Goal: Information Seeking & Learning: Learn about a topic

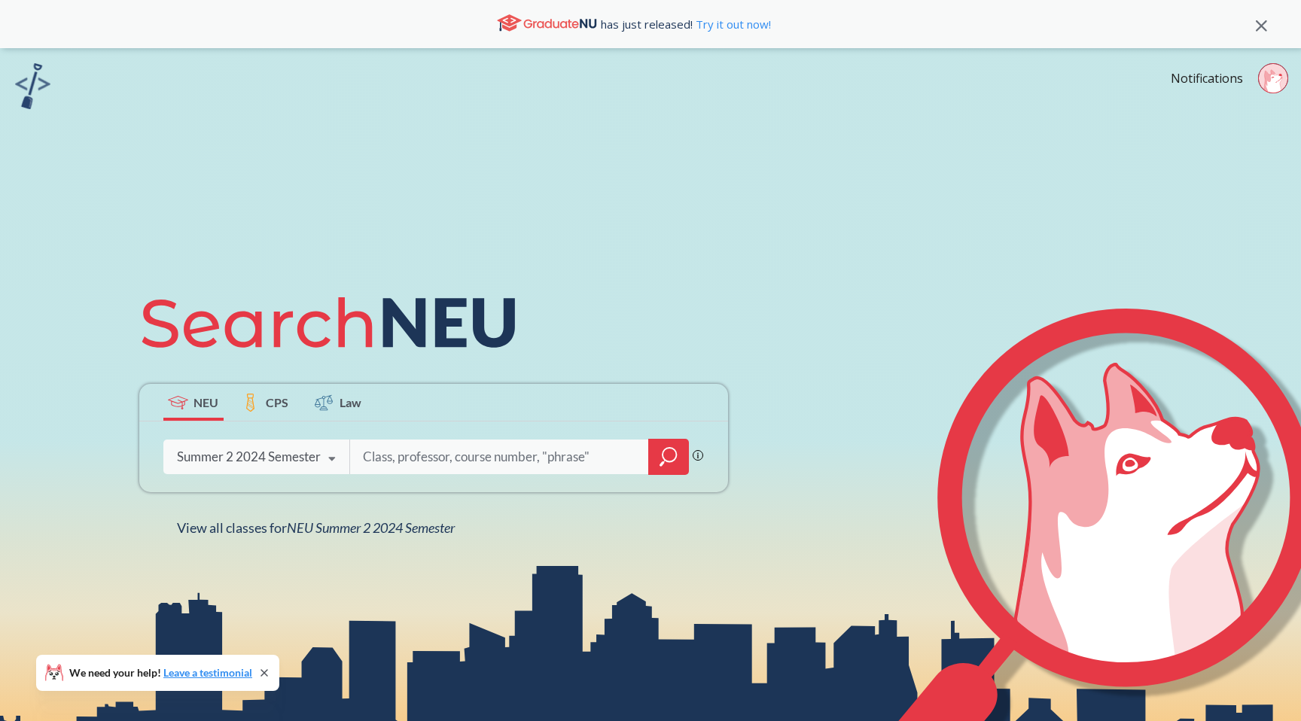
click at [482, 453] on input "search" at bounding box center [499, 457] width 277 height 32
type input "FINA"
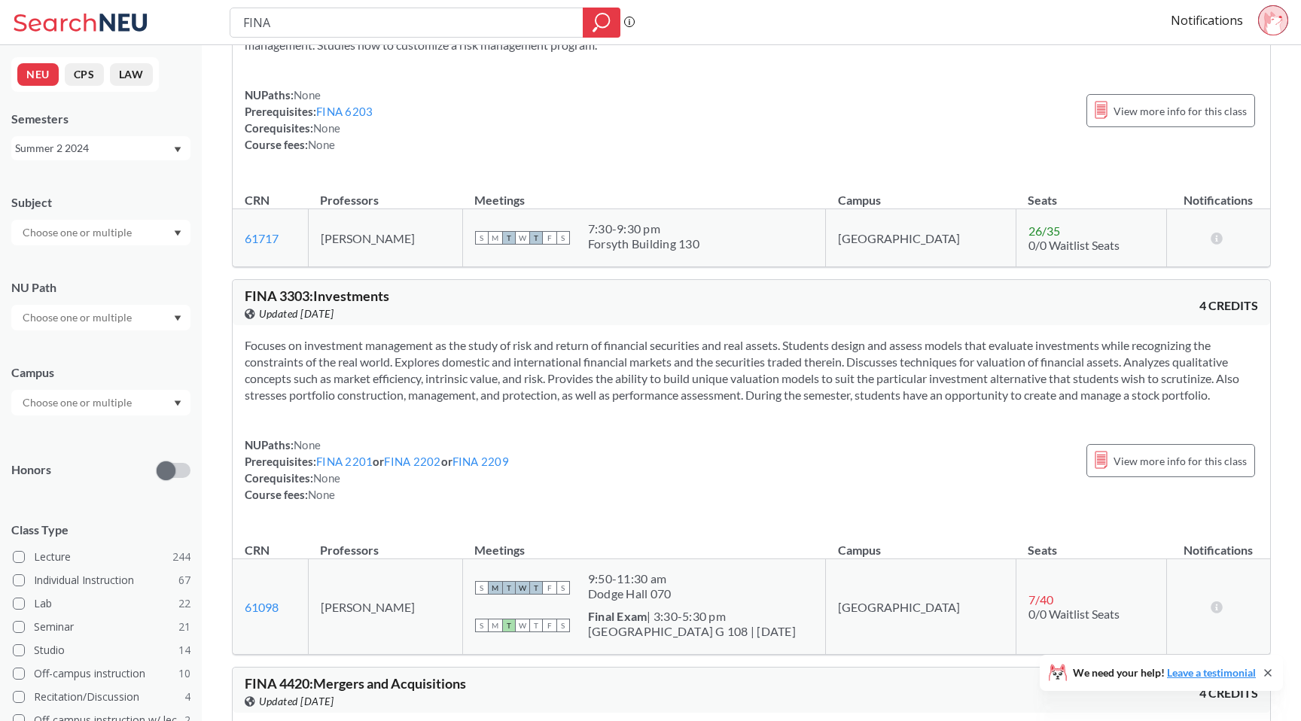
scroll to position [2447, 0]
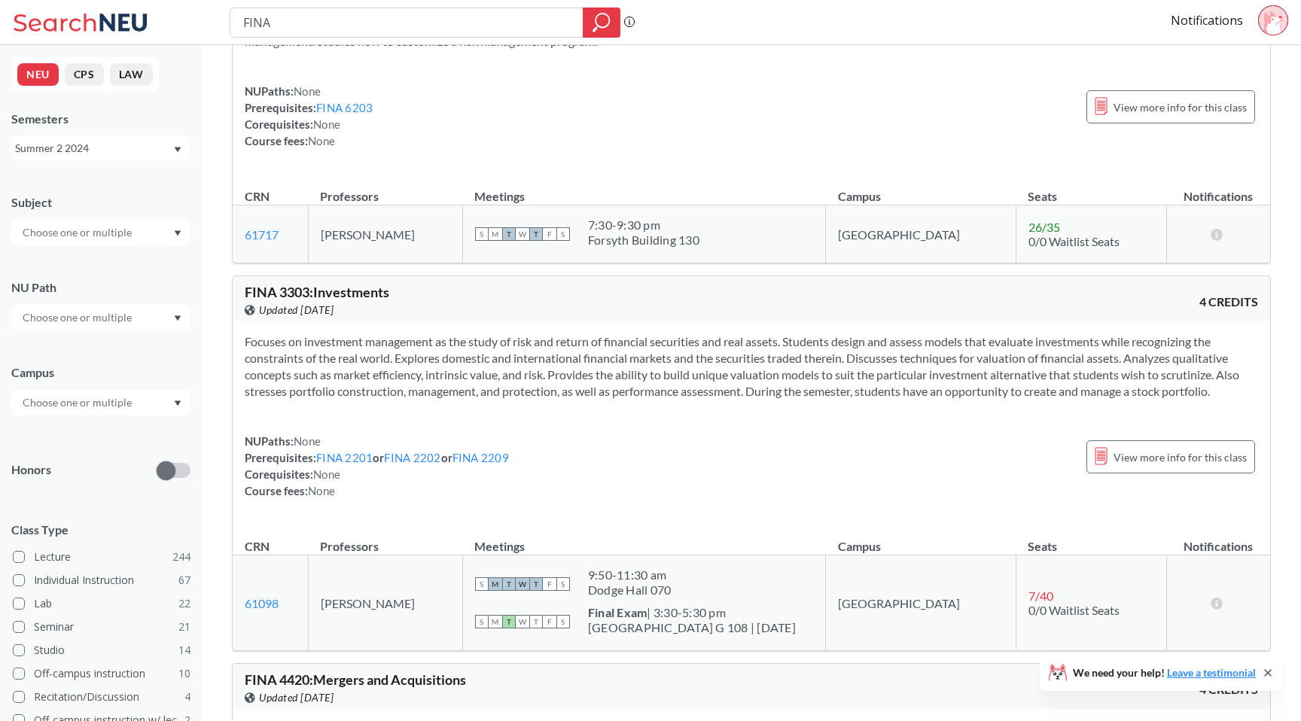
click at [78, 146] on div "Summer 2 2024" at bounding box center [93, 148] width 157 height 17
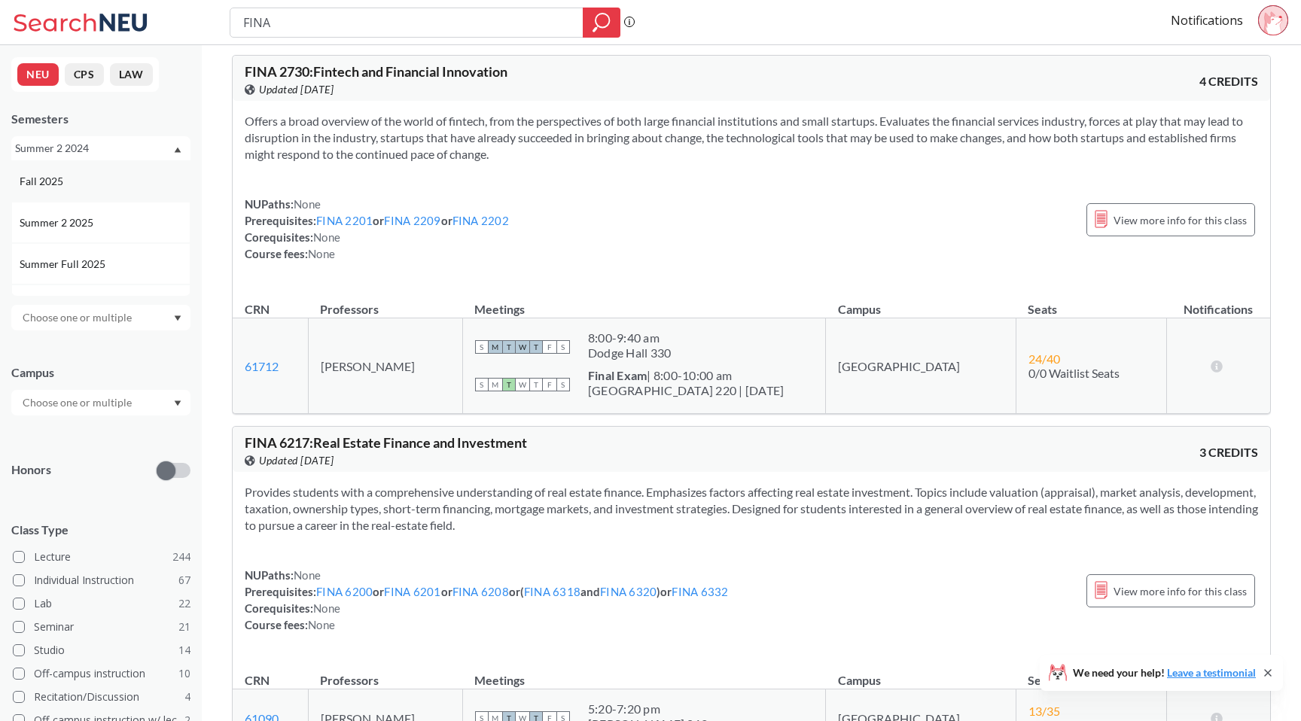
scroll to position [1268, 0]
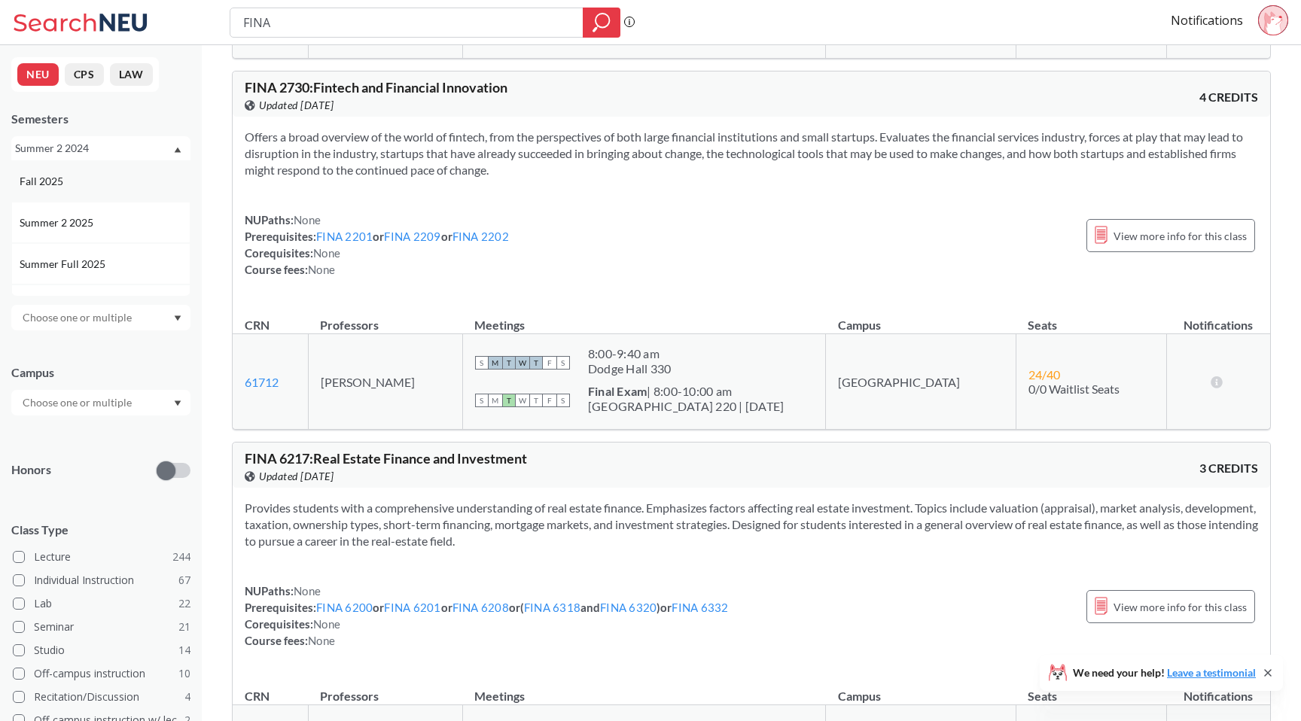
click at [90, 193] on div "Fall 2025" at bounding box center [100, 180] width 179 height 41
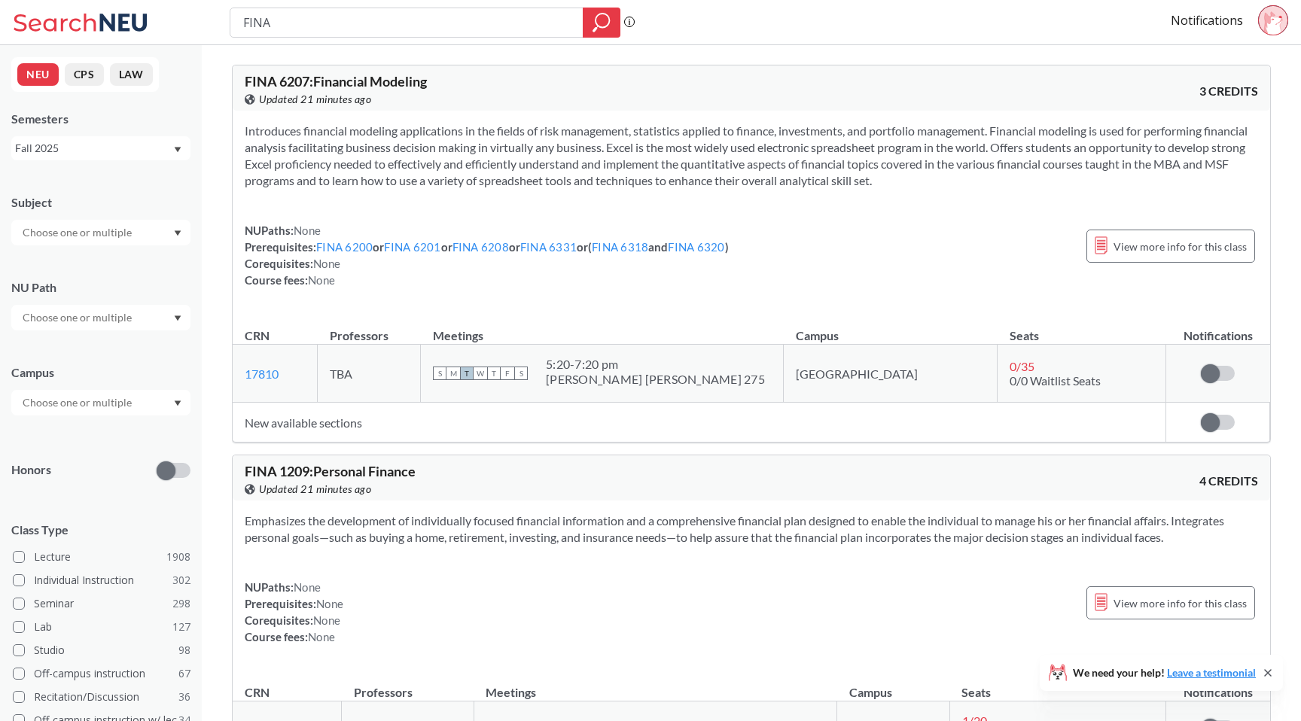
click at [95, 249] on div "Subject NU Path Campus Honors Class Type Lecture 1908 Individual Instruction 30…" at bounding box center [100, 520] width 179 height 683
click at [94, 244] on div at bounding box center [100, 233] width 179 height 26
click at [110, 191] on div "Subject" at bounding box center [100, 212] width 179 height 66
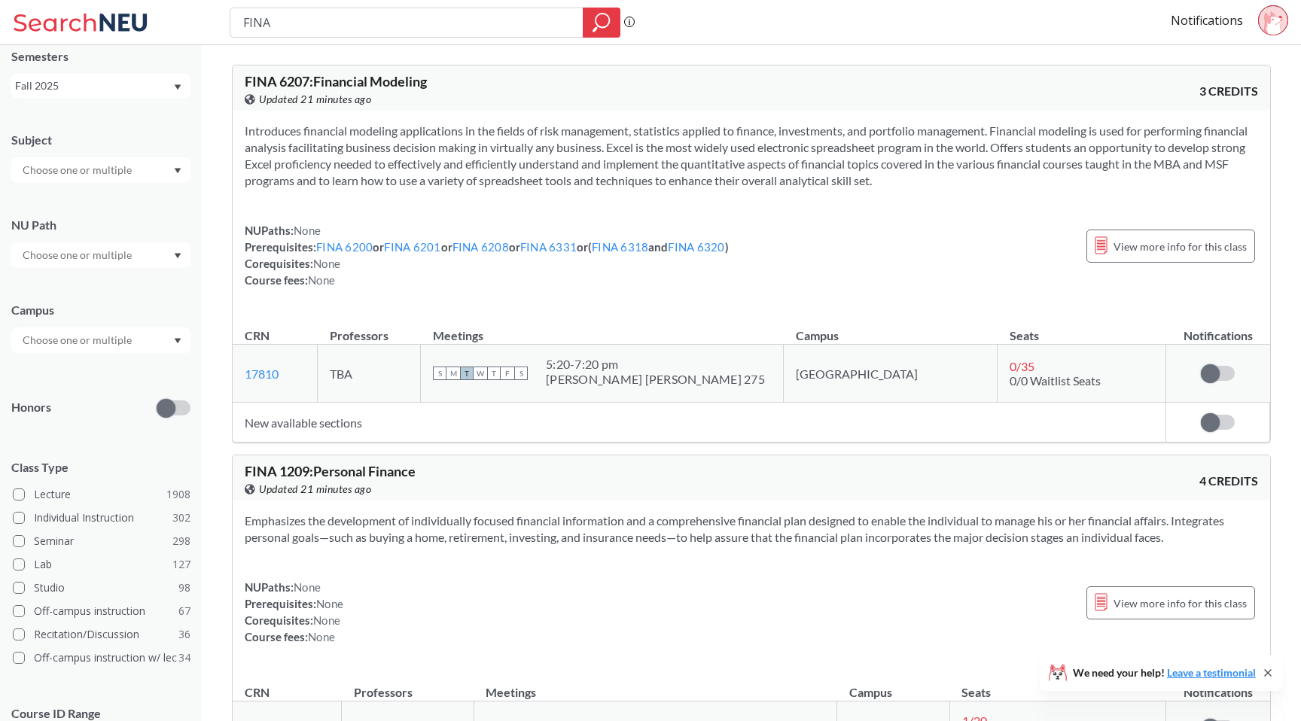
scroll to position [71, 0]
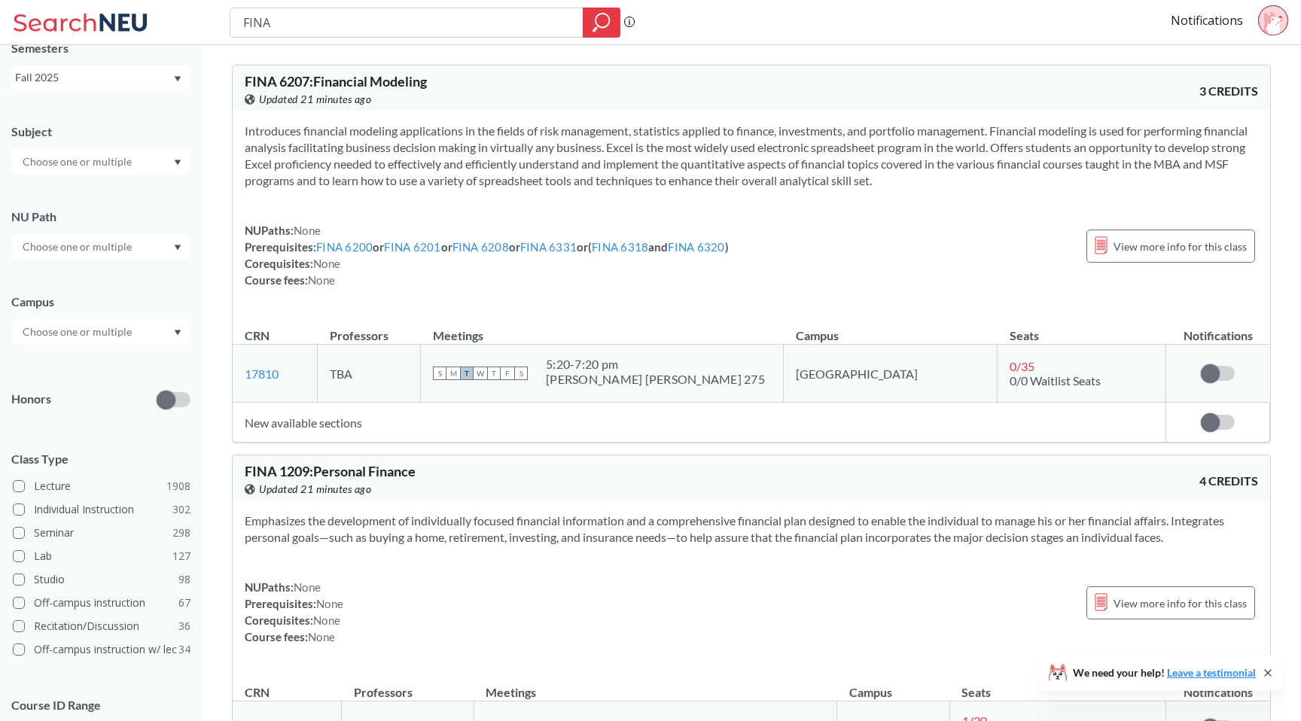
click at [132, 330] on input "text" at bounding box center [78, 332] width 126 height 18
click at [116, 358] on div "[GEOGRAPHIC_DATA] ( 2071 )" at bounding box center [105, 366] width 170 height 17
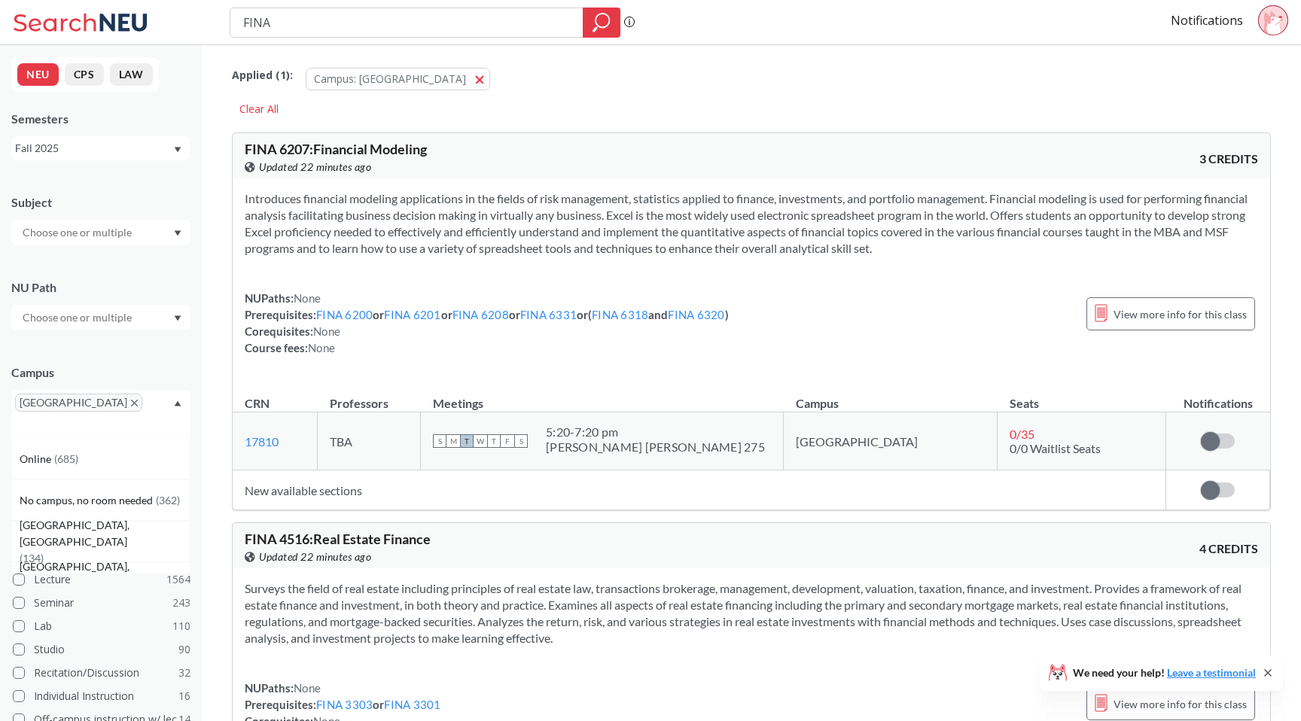
click at [59, 416] on input "text" at bounding box center [37, 425] width 44 height 18
click at [99, 451] on div "Online ( 685 )" at bounding box center [105, 459] width 170 height 17
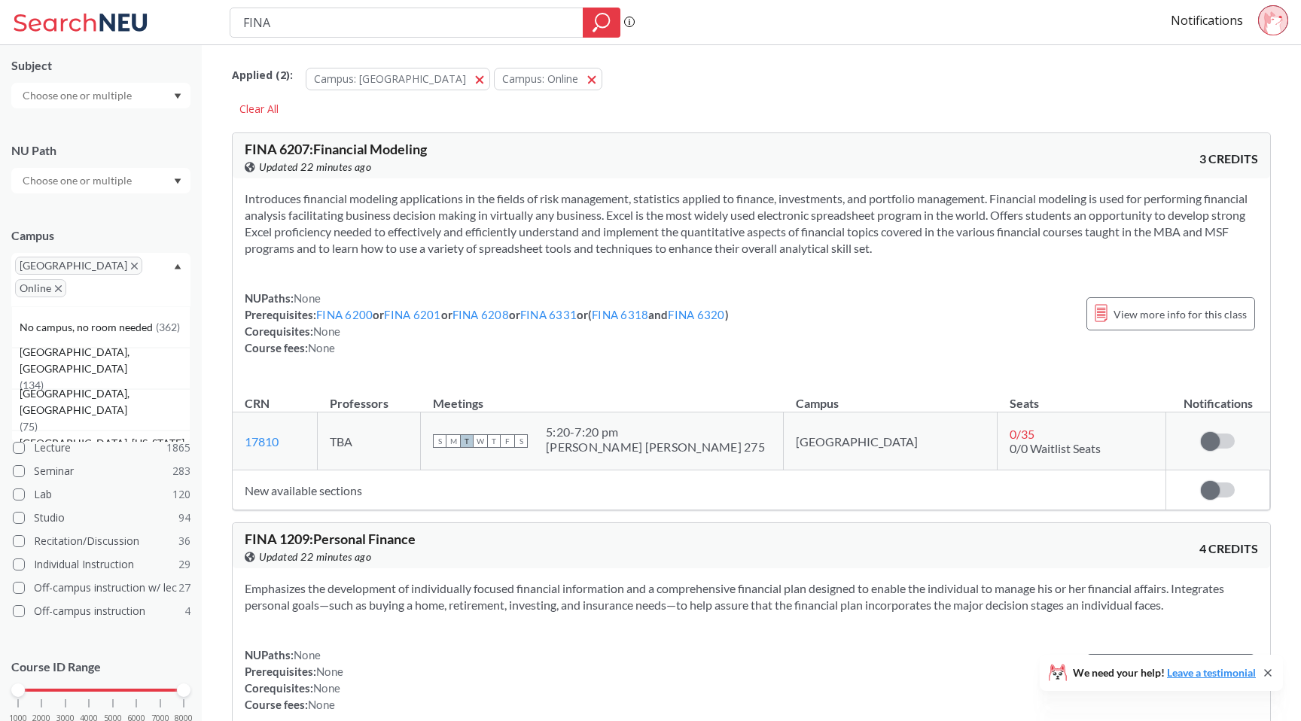
scroll to position [164, 0]
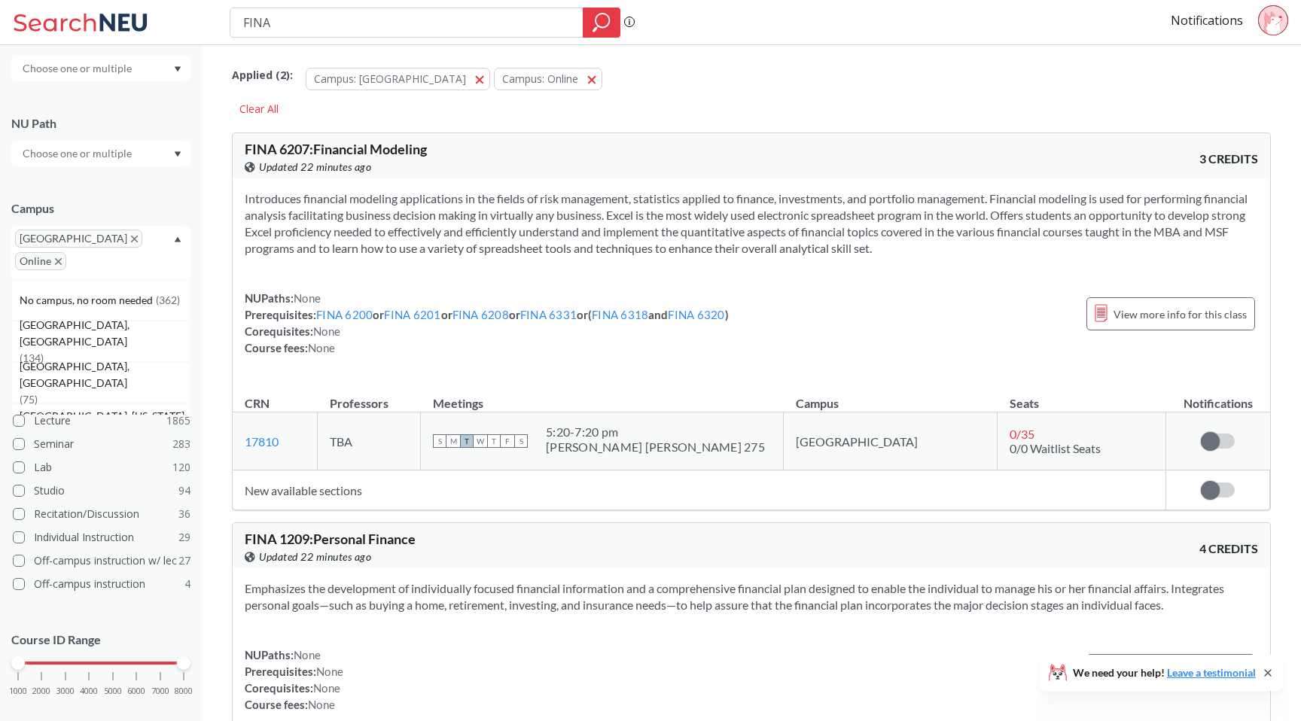
click at [95, 179] on div "Subject NU Path Campus [GEOGRAPHIC_DATA] Online No campus, no room needed ( 362…" at bounding box center [100, 370] width 179 height 711
click at [93, 147] on input "text" at bounding box center [78, 154] width 126 height 18
click at [96, 122] on div "NU Path" at bounding box center [100, 123] width 179 height 17
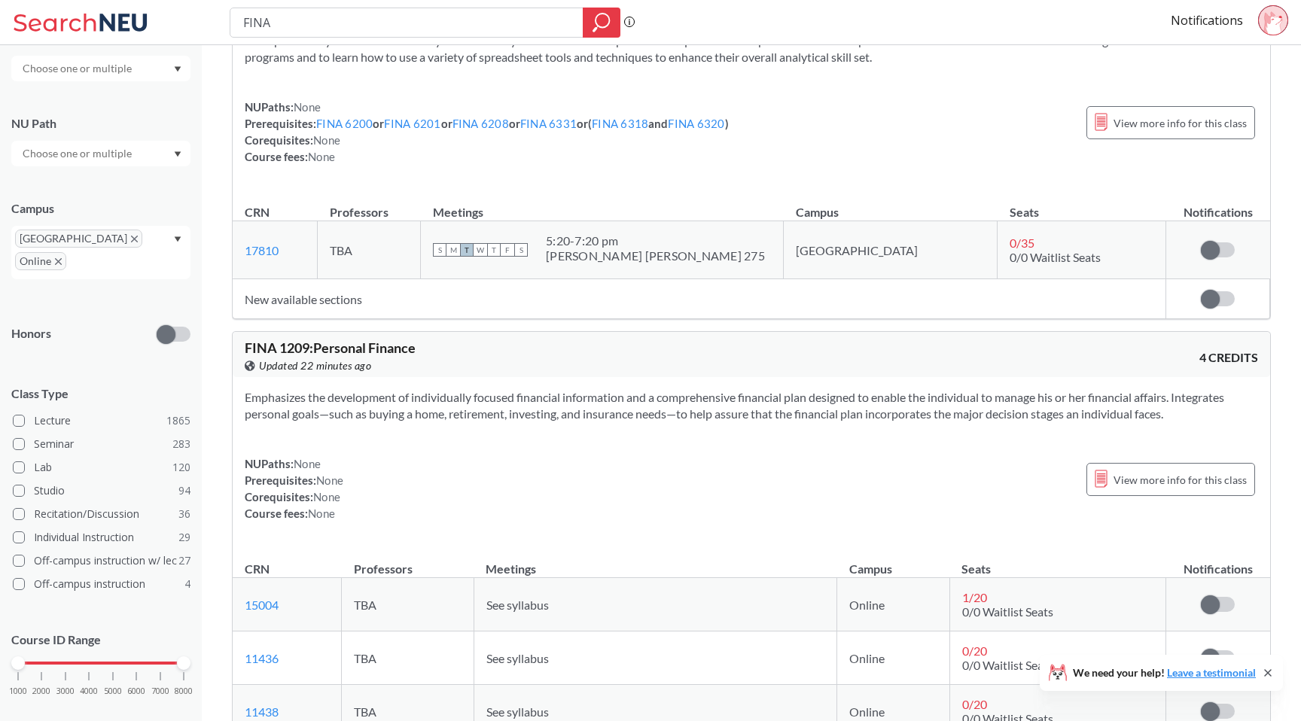
scroll to position [193, 0]
drag, startPoint x: 187, startPoint y: 642, endPoint x: 117, endPoint y: 641, distance: 69.3
click at [117, 656] on div at bounding box center [113, 663] width 14 height 14
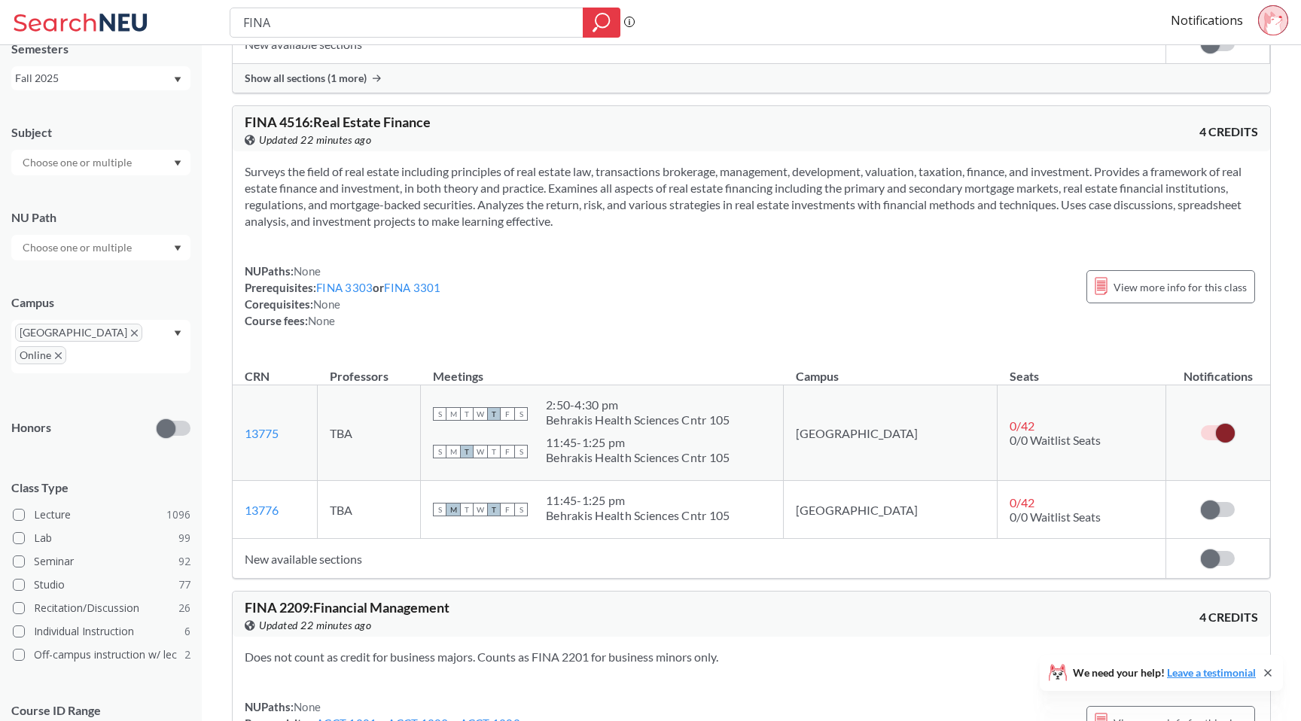
scroll to position [141, 0]
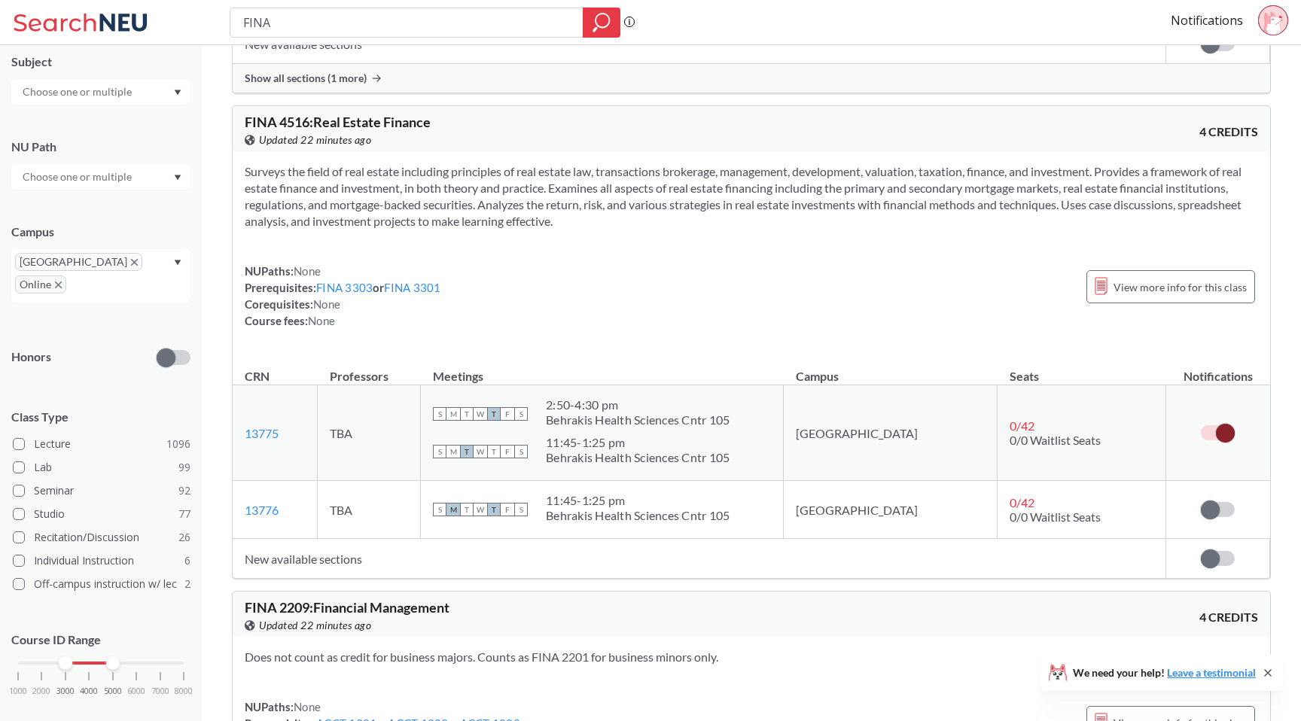
drag, startPoint x: 19, startPoint y: 635, endPoint x: 76, endPoint y: 635, distance: 57.2
click at [76, 658] on div "1000 2000 3000 4000 5000 6000 7000 8000" at bounding box center [101, 663] width 166 height 11
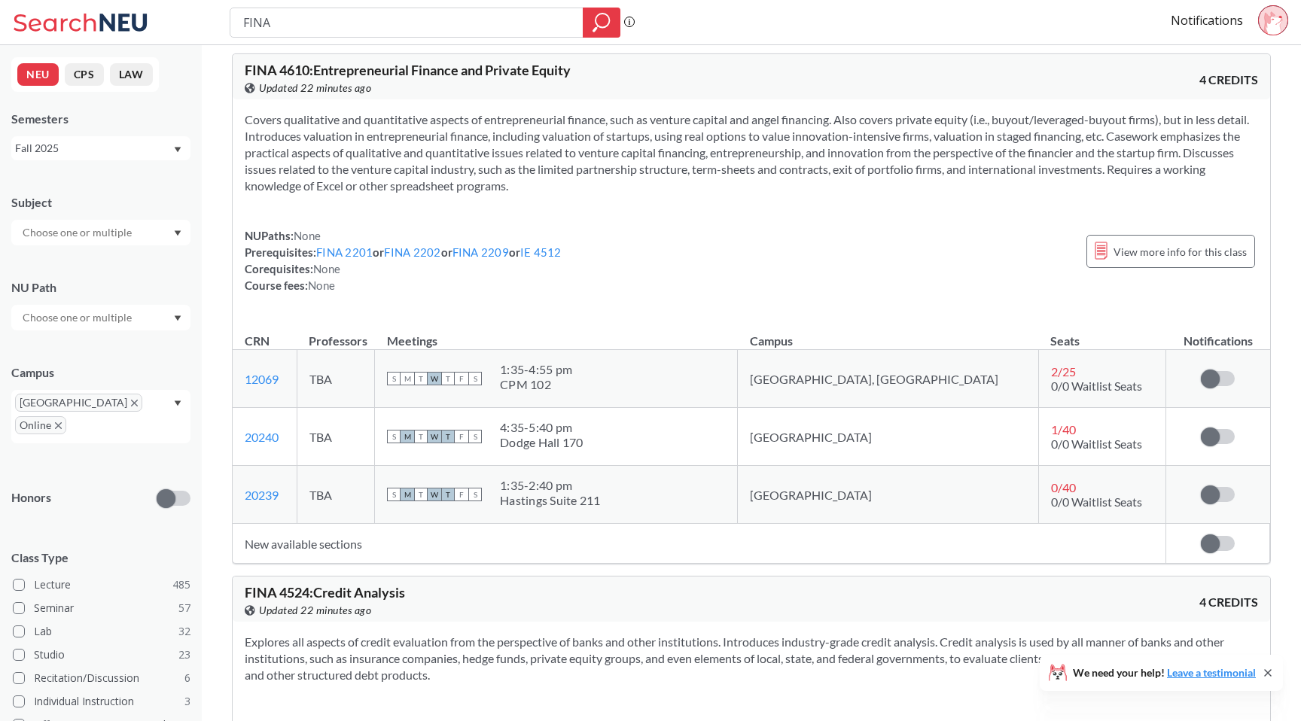
scroll to position [3622, 0]
click at [945, 286] on div "NUPaths: None Prerequisites: FINA 2201 or FINA 2202 or FINA 2209 or IE 4512 Cor…" at bounding box center [751, 263] width 1013 height 66
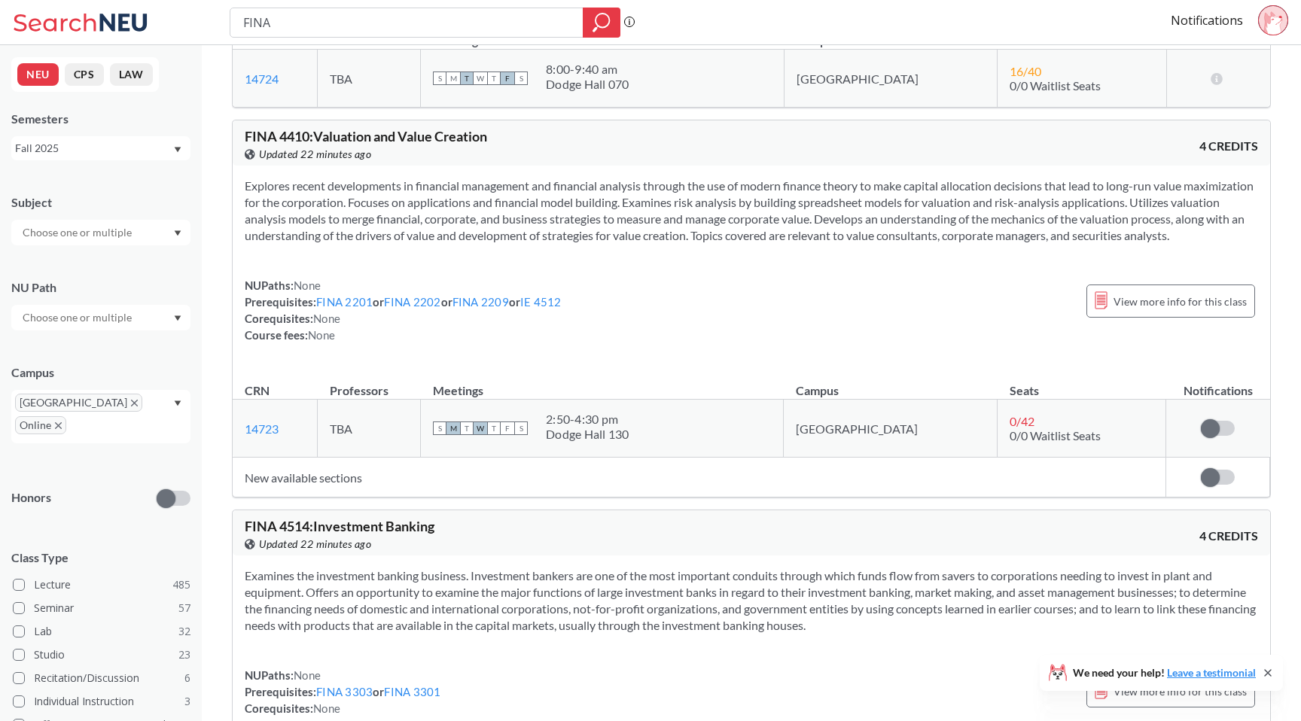
scroll to position [4409, 0]
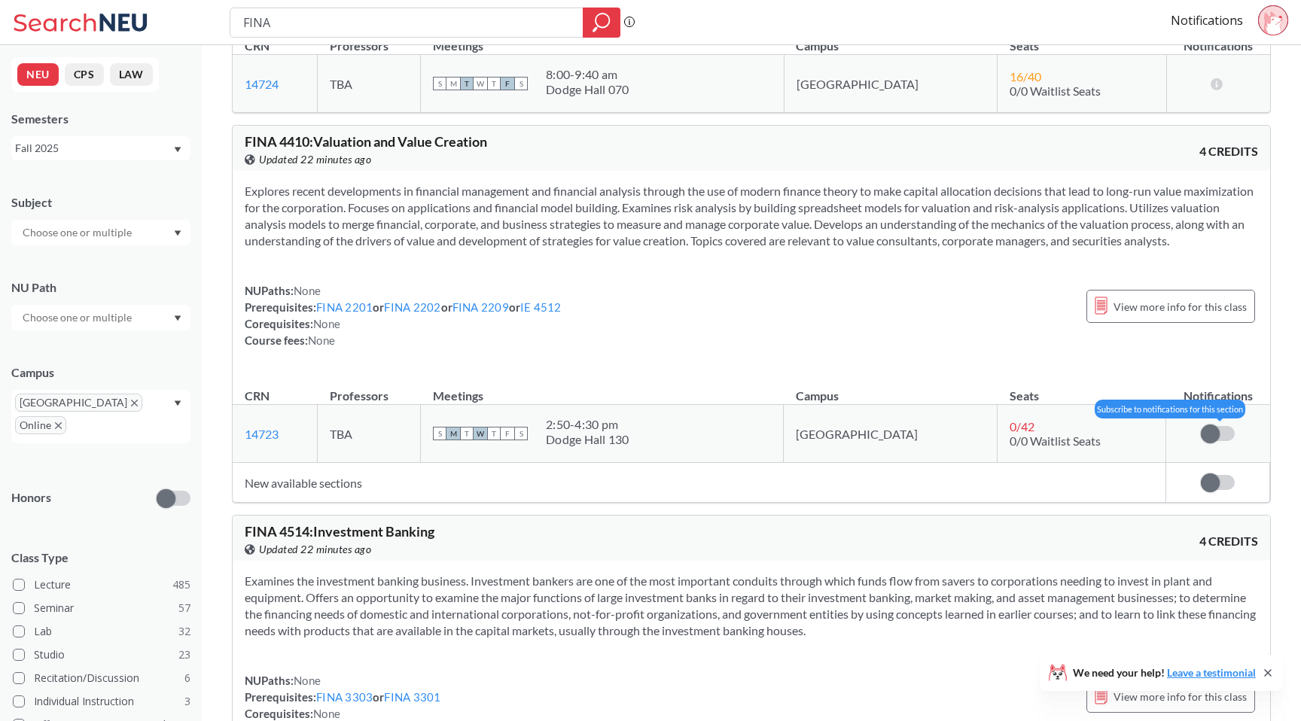
click at [1215, 427] on span at bounding box center [1210, 434] width 19 height 19
click at [1201, 426] on input "checkbox" at bounding box center [1201, 426] width 0 height 0
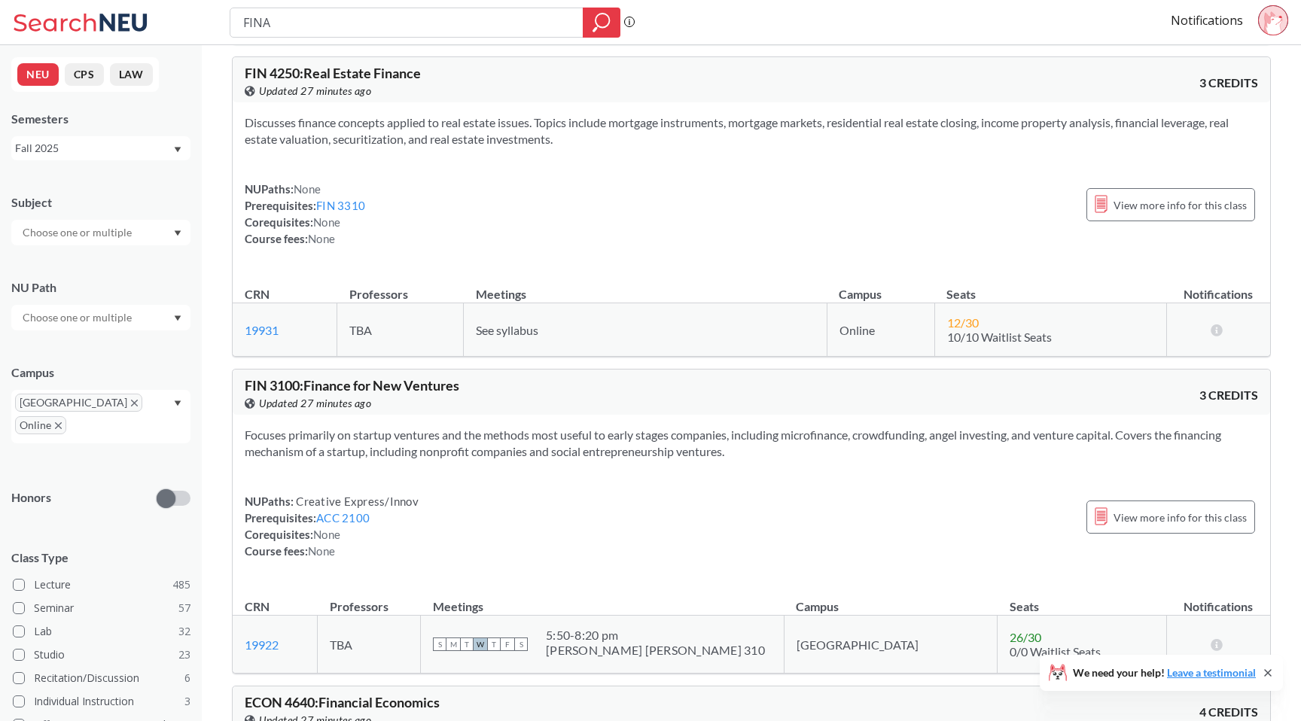
scroll to position [8107, 0]
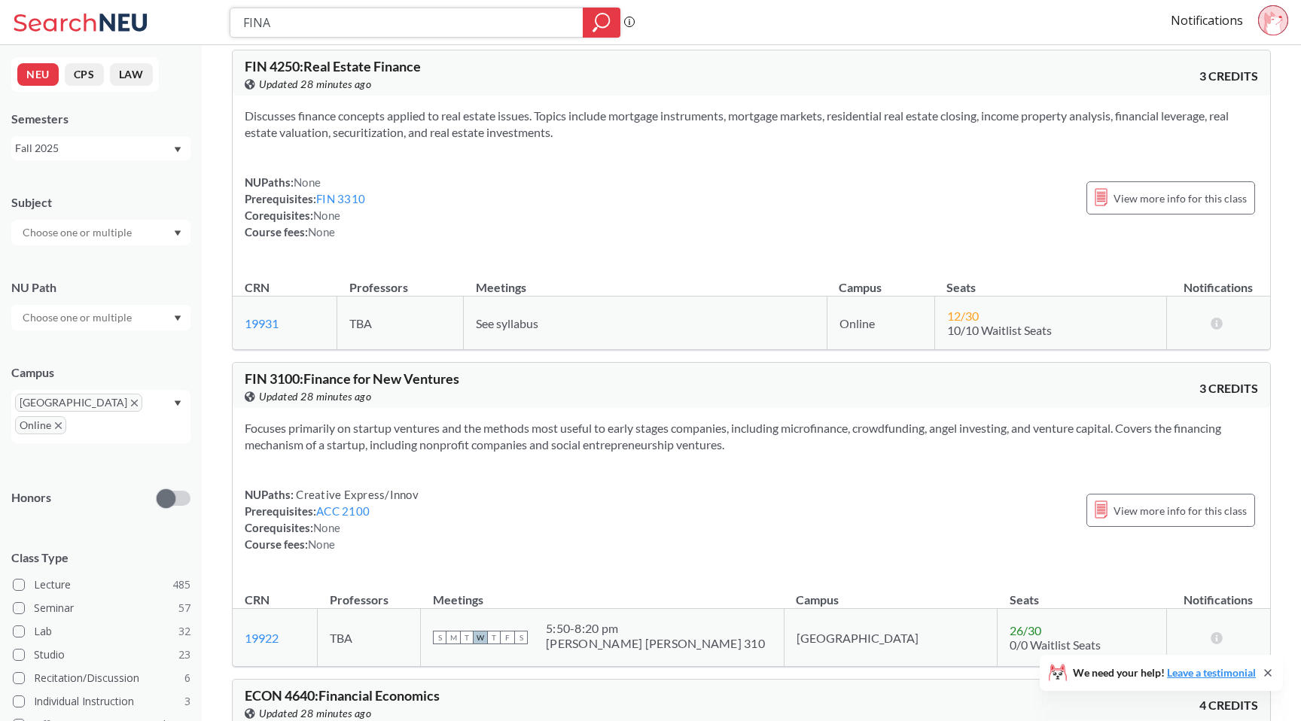
click at [309, 17] on input "FINA" at bounding box center [407, 23] width 330 height 26
type input "FINA 2720"
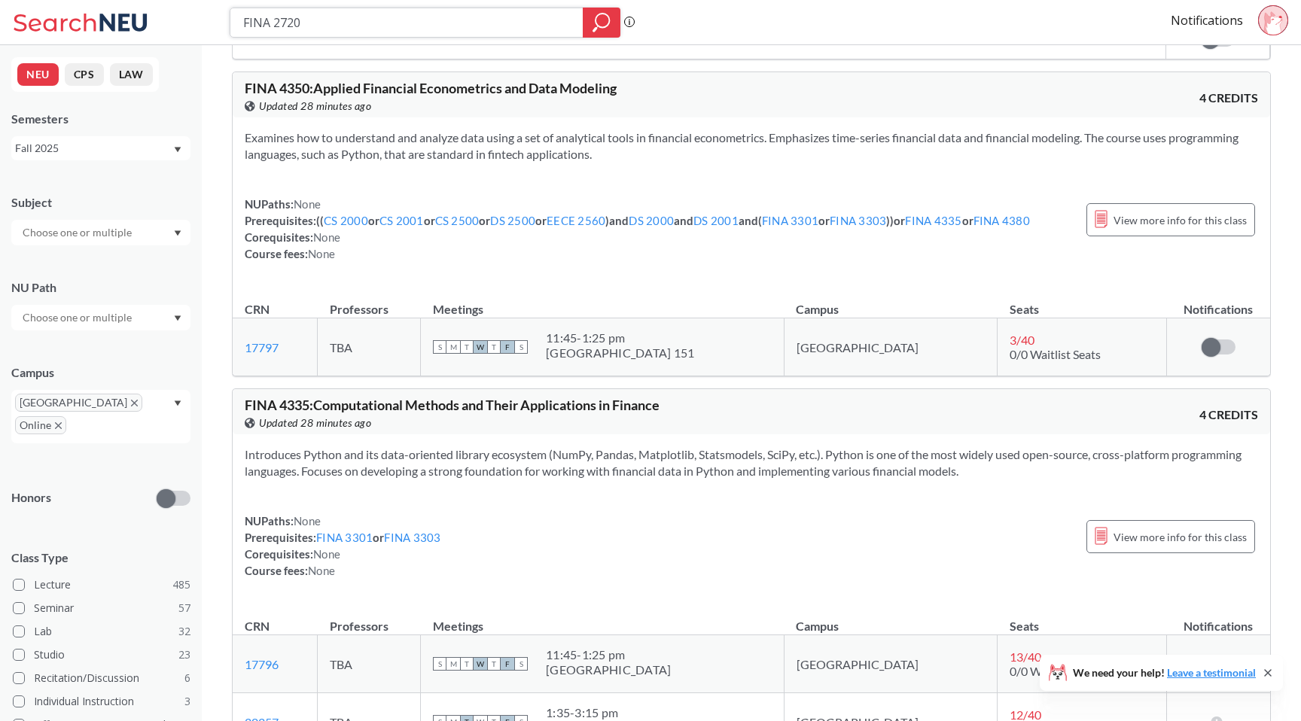
scroll to position [2788, 0]
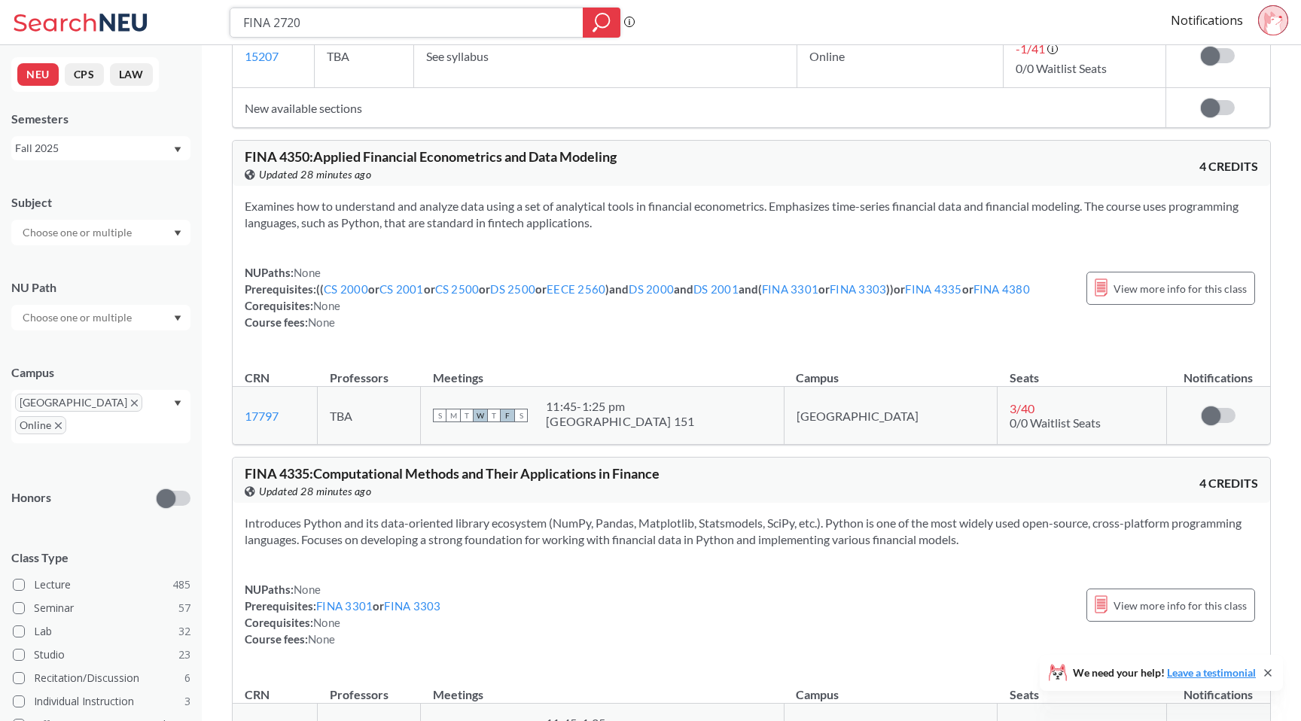
click at [593, 22] on icon "magnifying glass" at bounding box center [601, 22] width 18 height 21
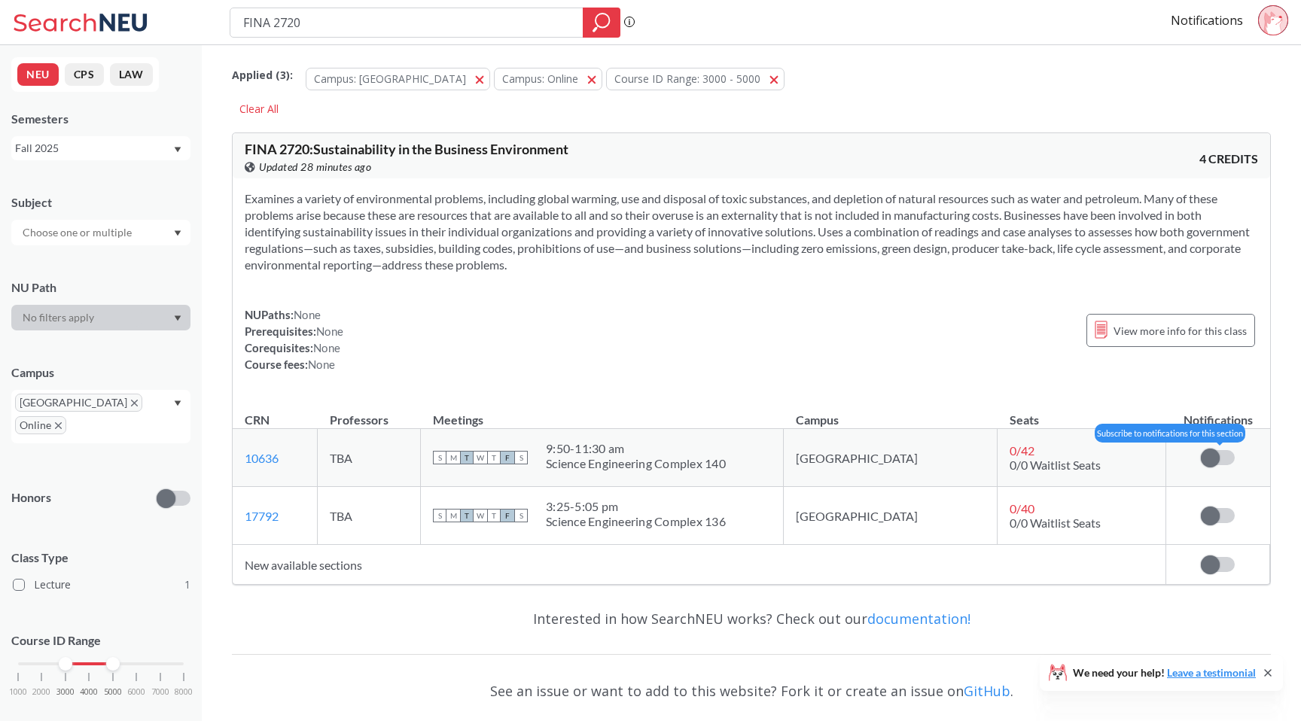
click at [1210, 456] on span at bounding box center [1210, 458] width 19 height 19
click at [1201, 450] on input "checkbox" at bounding box center [1201, 450] width 0 height 0
click at [1223, 15] on link "Notifications" at bounding box center [1207, 20] width 72 height 17
